Goal: Information Seeking & Learning: Learn about a topic

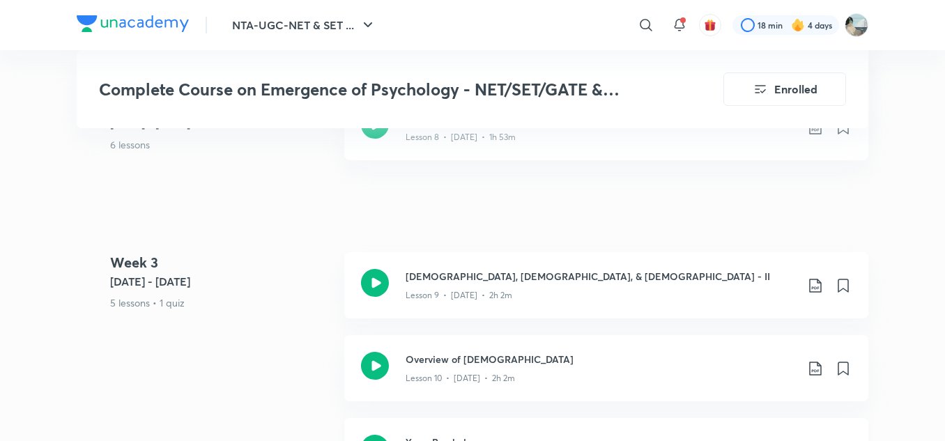
scroll to position [1561, 0]
